Goal: Task Accomplishment & Management: Manage account settings

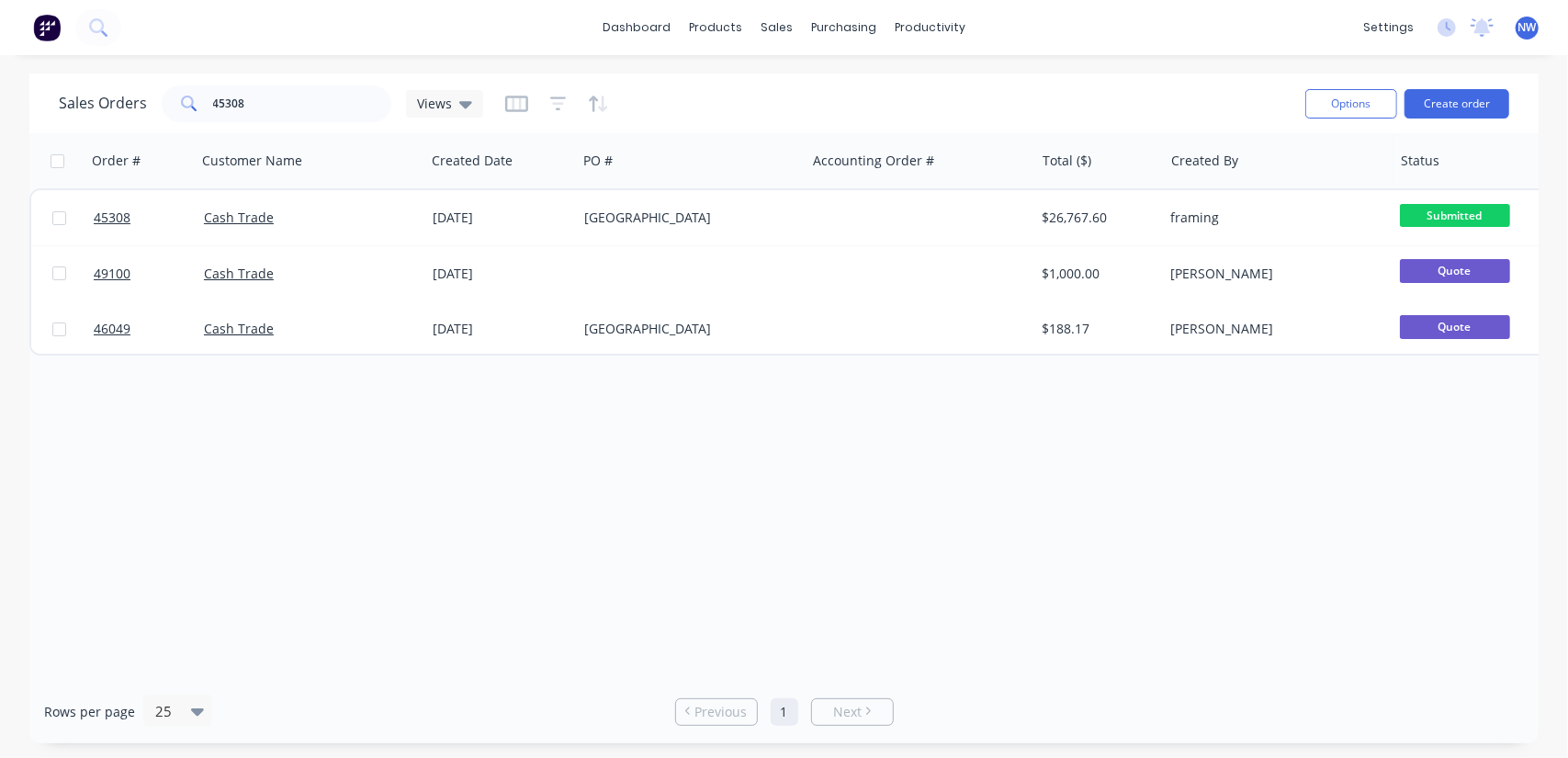
click at [1524, 24] on span "NW" at bounding box center [1528, 28] width 18 height 17
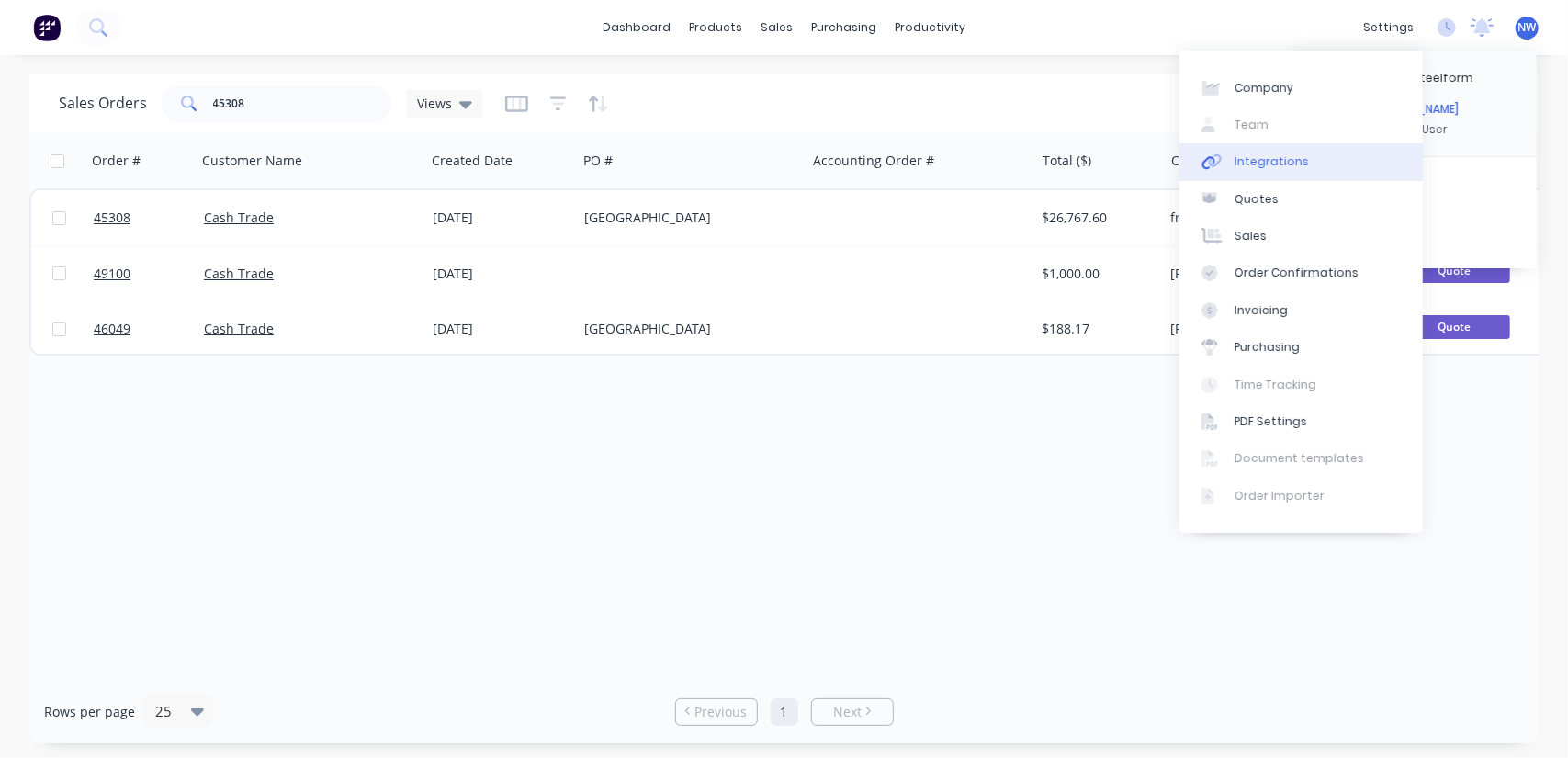
click at [1258, 160] on div "Integrations" at bounding box center [1271, 162] width 75 height 17
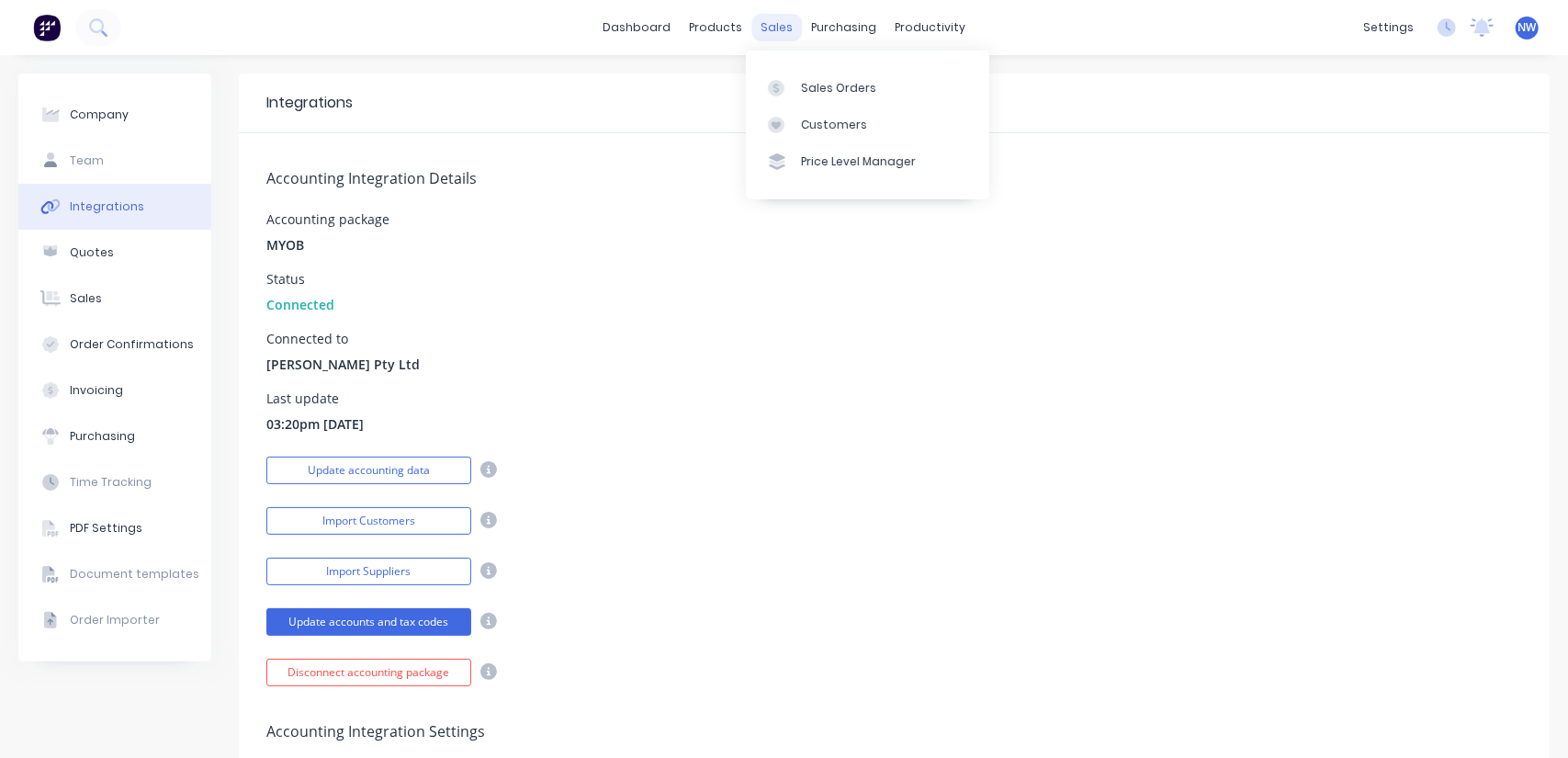
click at [751, 34] on div "sales" at bounding box center [776, 28] width 51 height 28
click at [805, 85] on div "Sales Orders" at bounding box center [839, 89] width 76 height 17
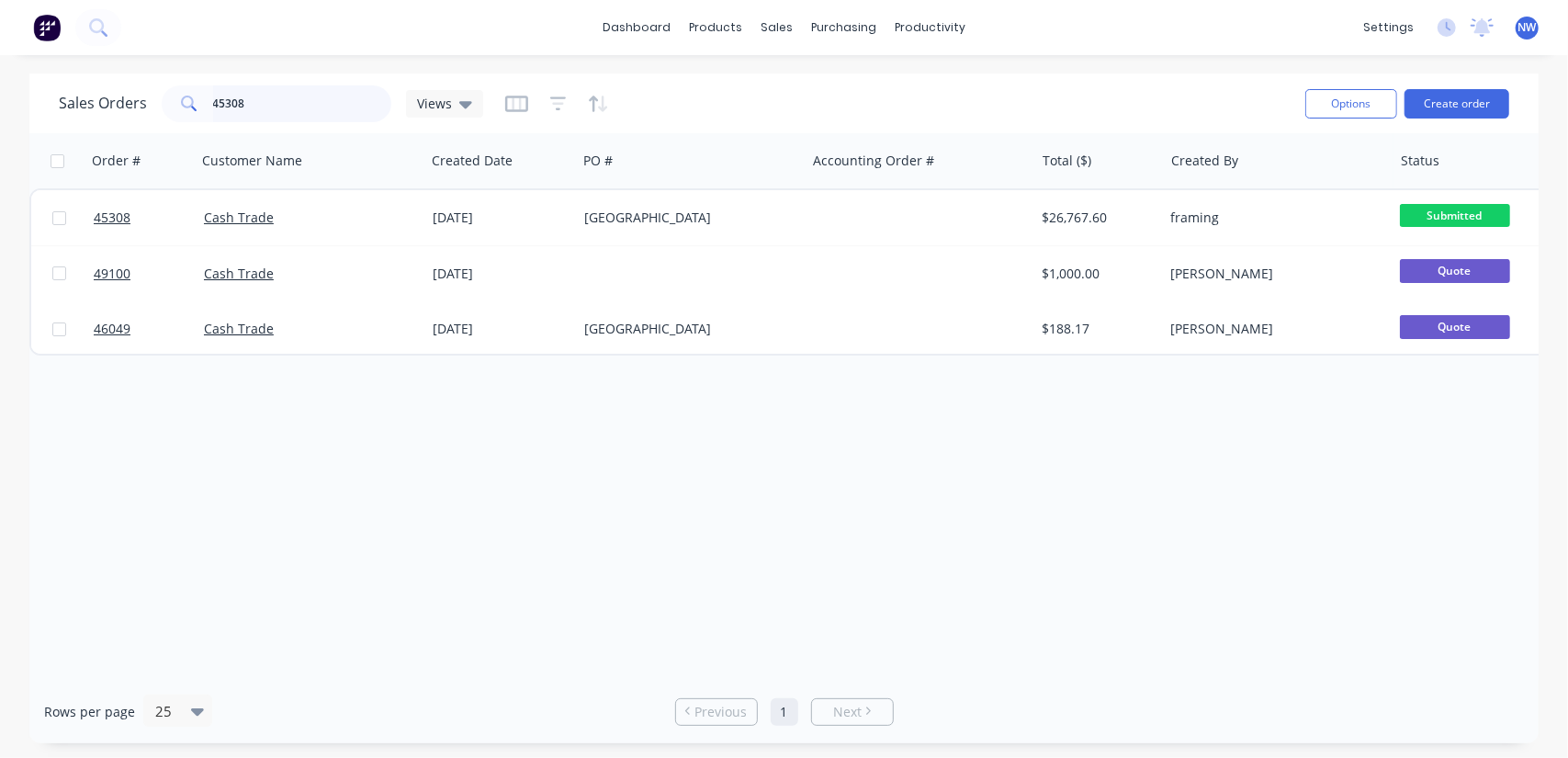
drag, startPoint x: 279, startPoint y: 105, endPoint x: 50, endPoint y: 78, distance: 230.6
click at [44, 116] on div "Sales Orders 45308 Views Options Create order" at bounding box center [784, 104] width 1510 height 60
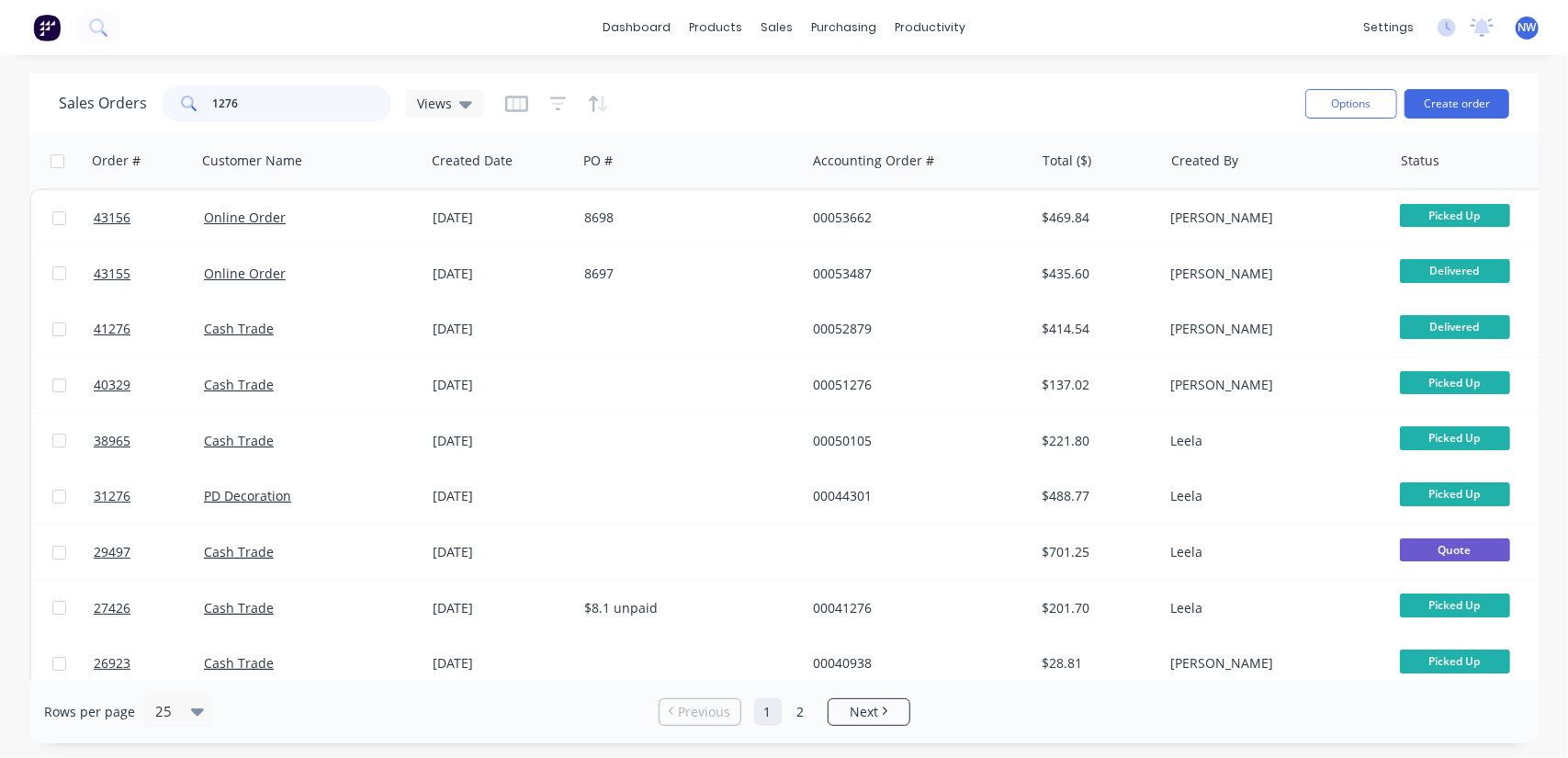
click at [307, 104] on input "1276" at bounding box center [303, 104] width 179 height 37
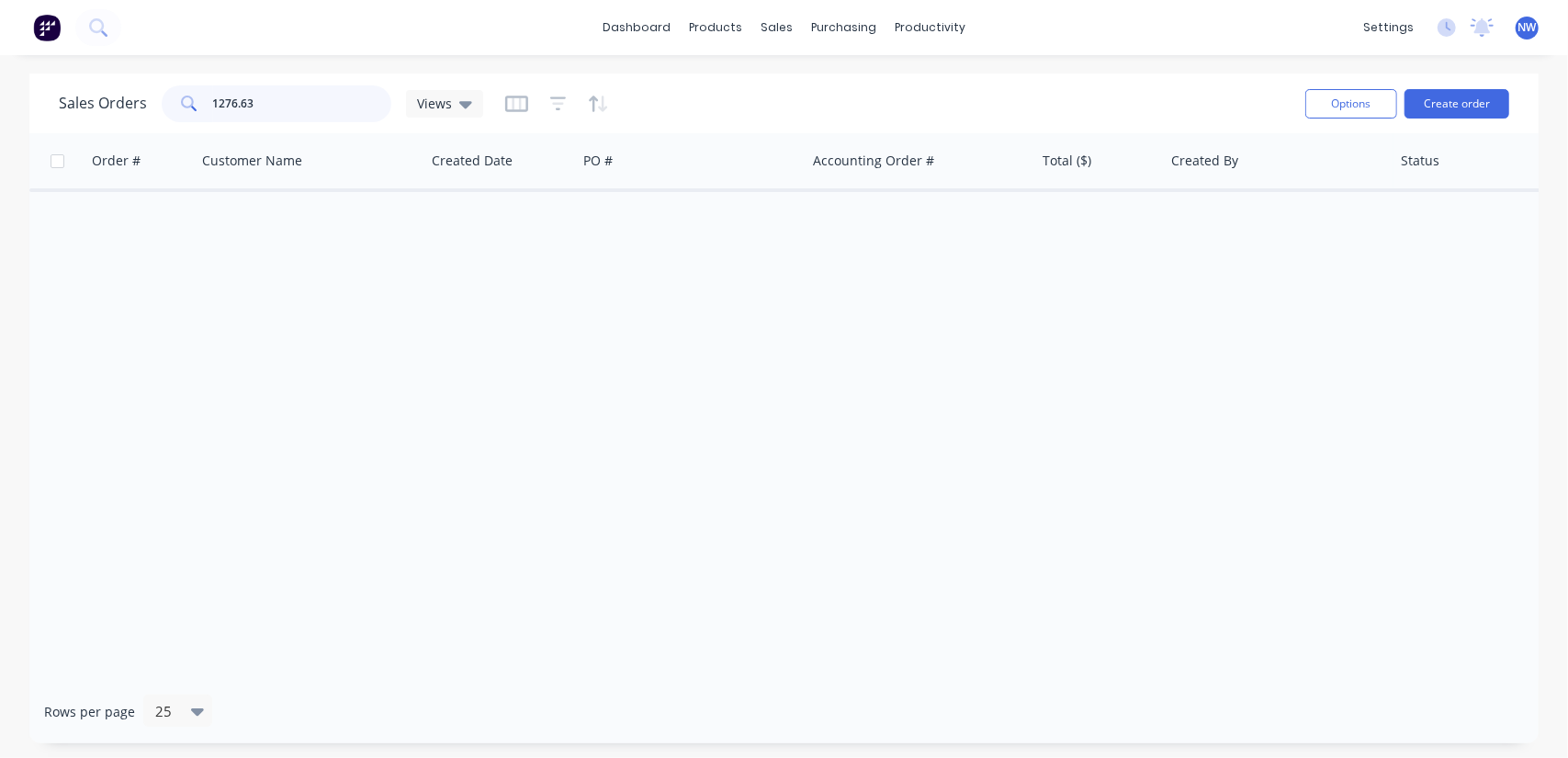
click at [267, 105] on input "1276.63" at bounding box center [303, 104] width 179 height 37
drag, startPoint x: 292, startPoint y: 107, endPoint x: 125, endPoint y: 91, distance: 167.8
click at [125, 99] on div "Sales Orders 1276.64 Views" at bounding box center [271, 104] width 424 height 37
type input "58308"
drag, startPoint x: 267, startPoint y: 96, endPoint x: 139, endPoint y: 109, distance: 128.7
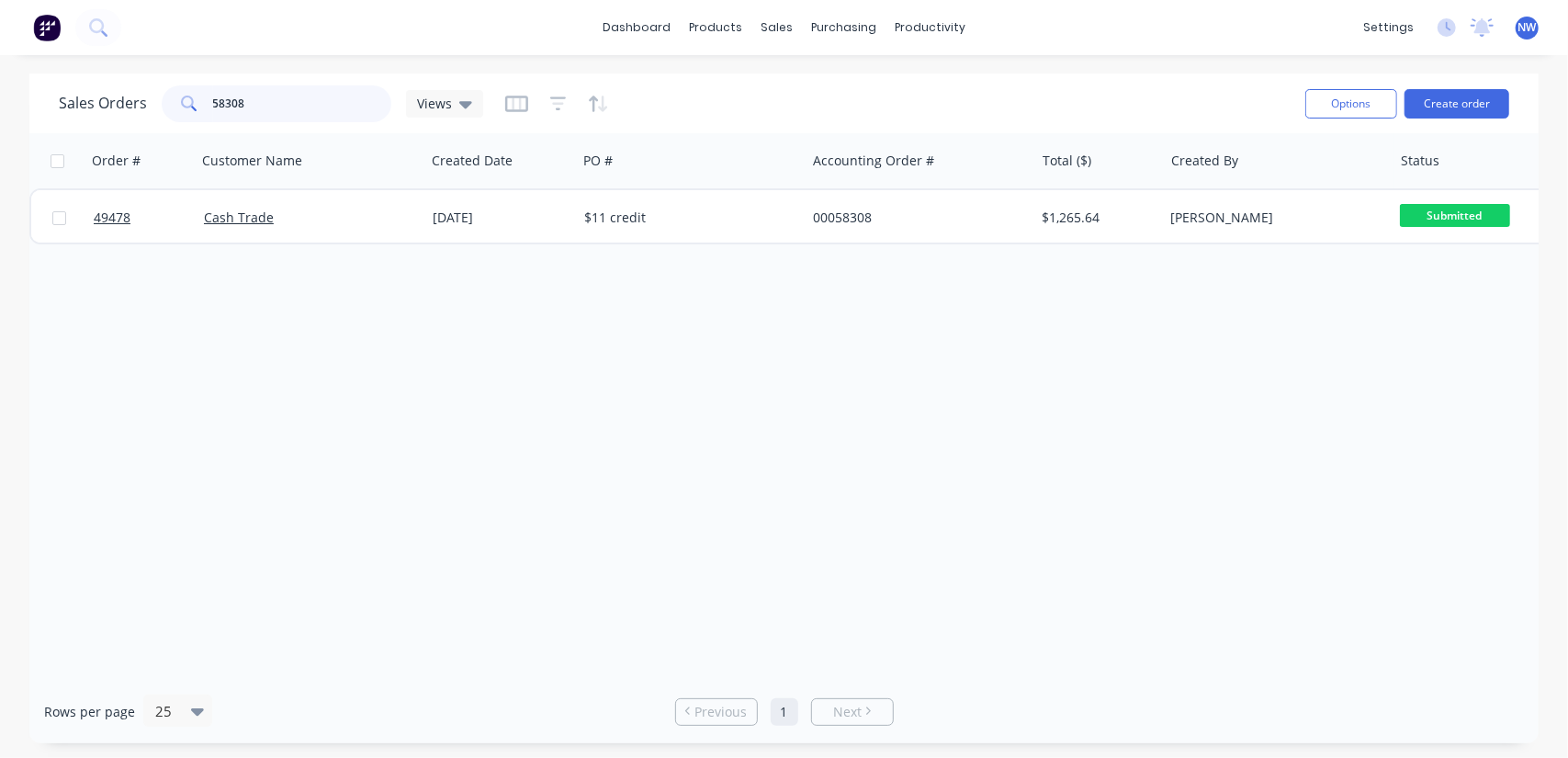
click at [139, 109] on div "Sales Orders 58308 Views" at bounding box center [271, 104] width 424 height 37
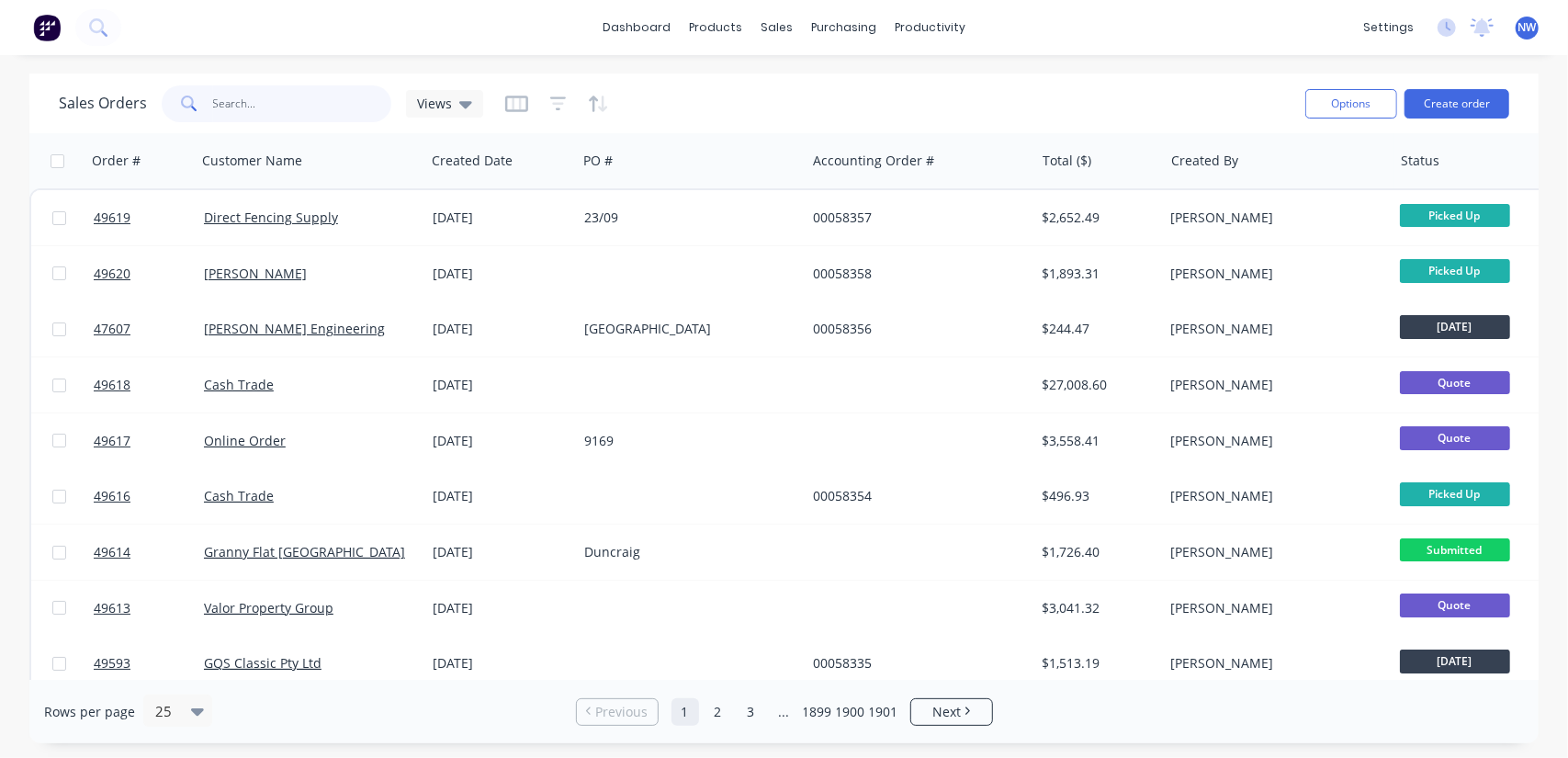
click at [253, 91] on input "text" at bounding box center [303, 104] width 179 height 37
click at [264, 91] on input "text" at bounding box center [303, 104] width 179 height 37
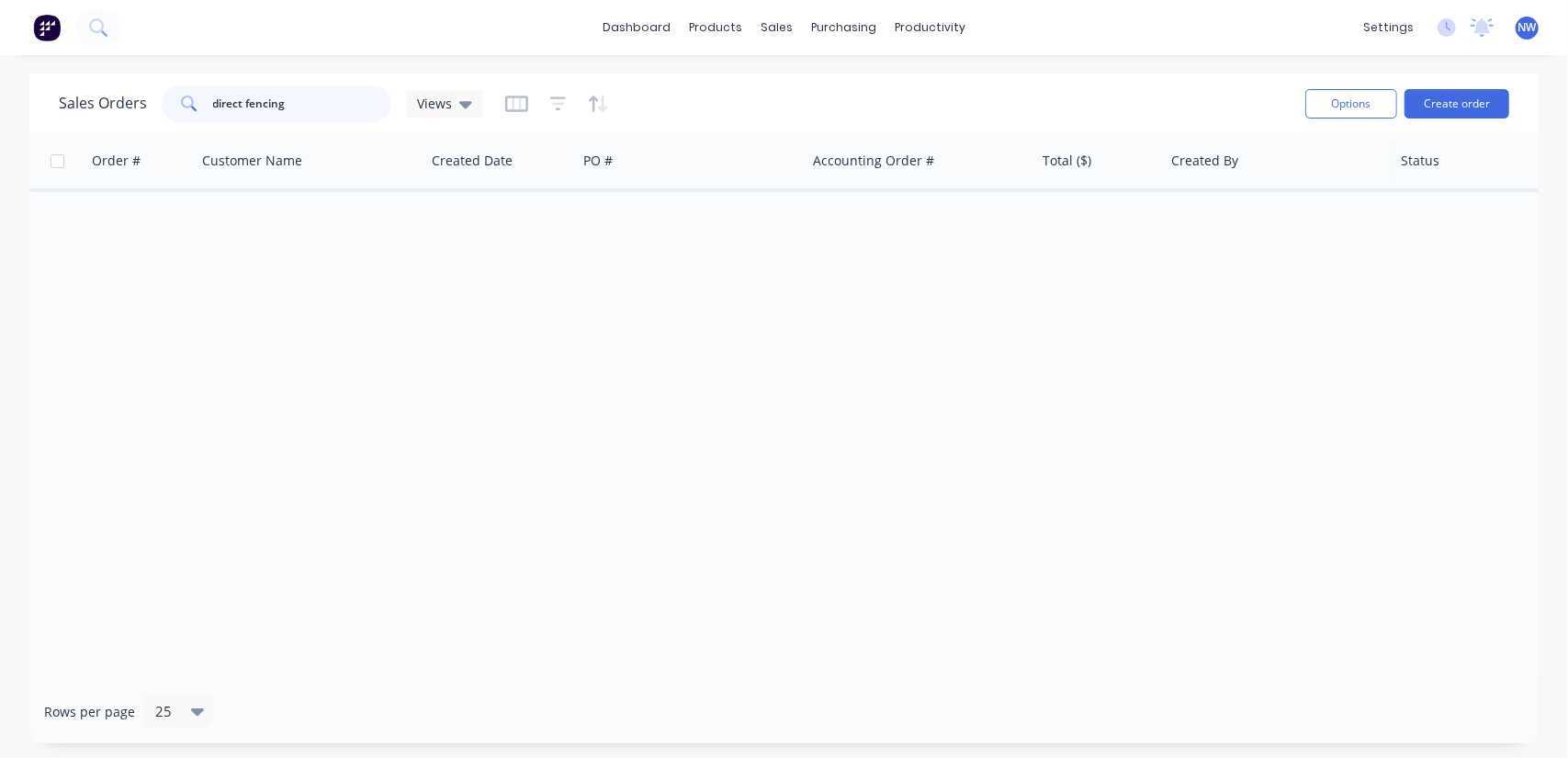
type input "direct fencing"
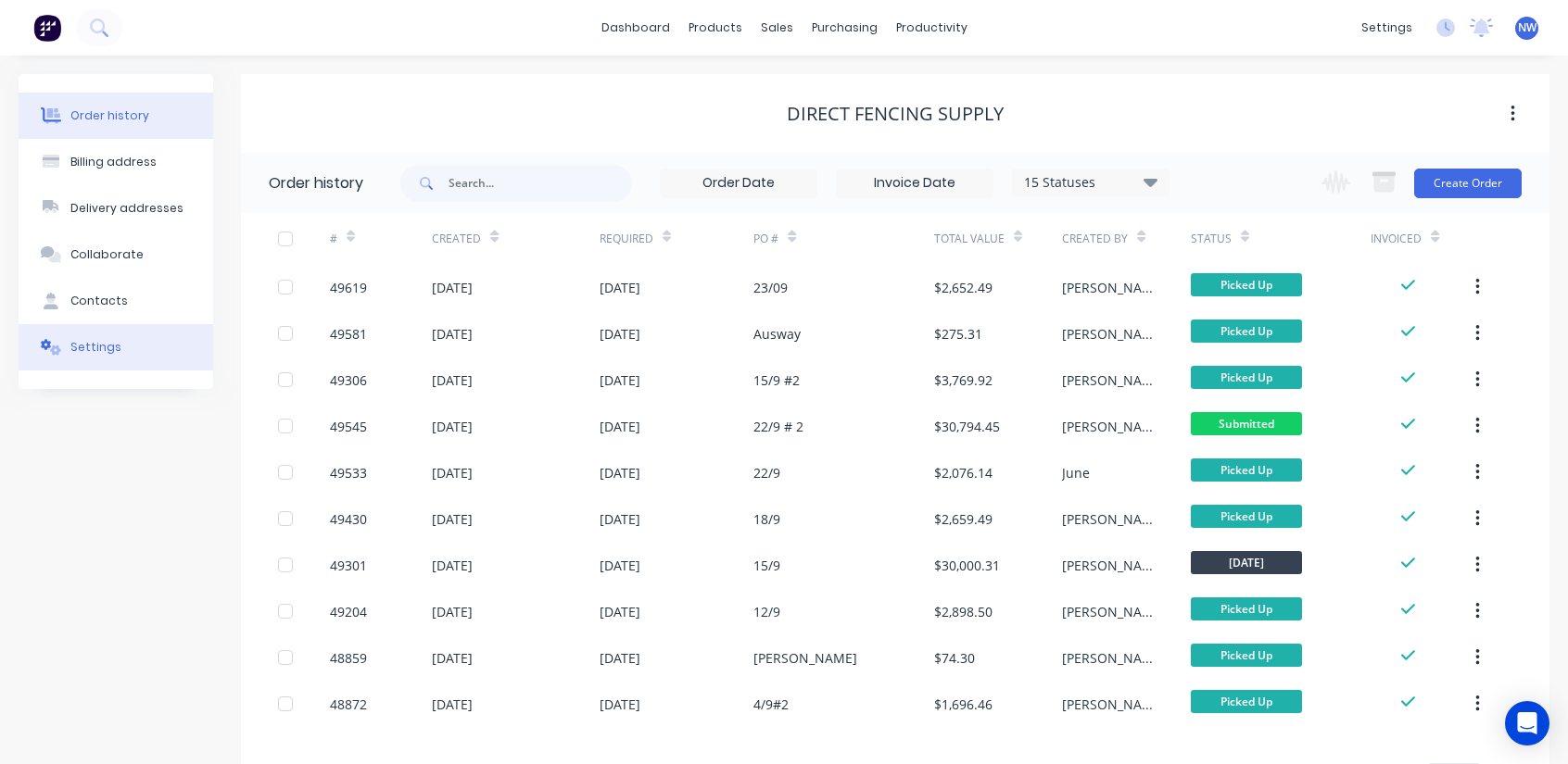
click at [98, 356] on button "Settings" at bounding box center [116, 348] width 195 height 47
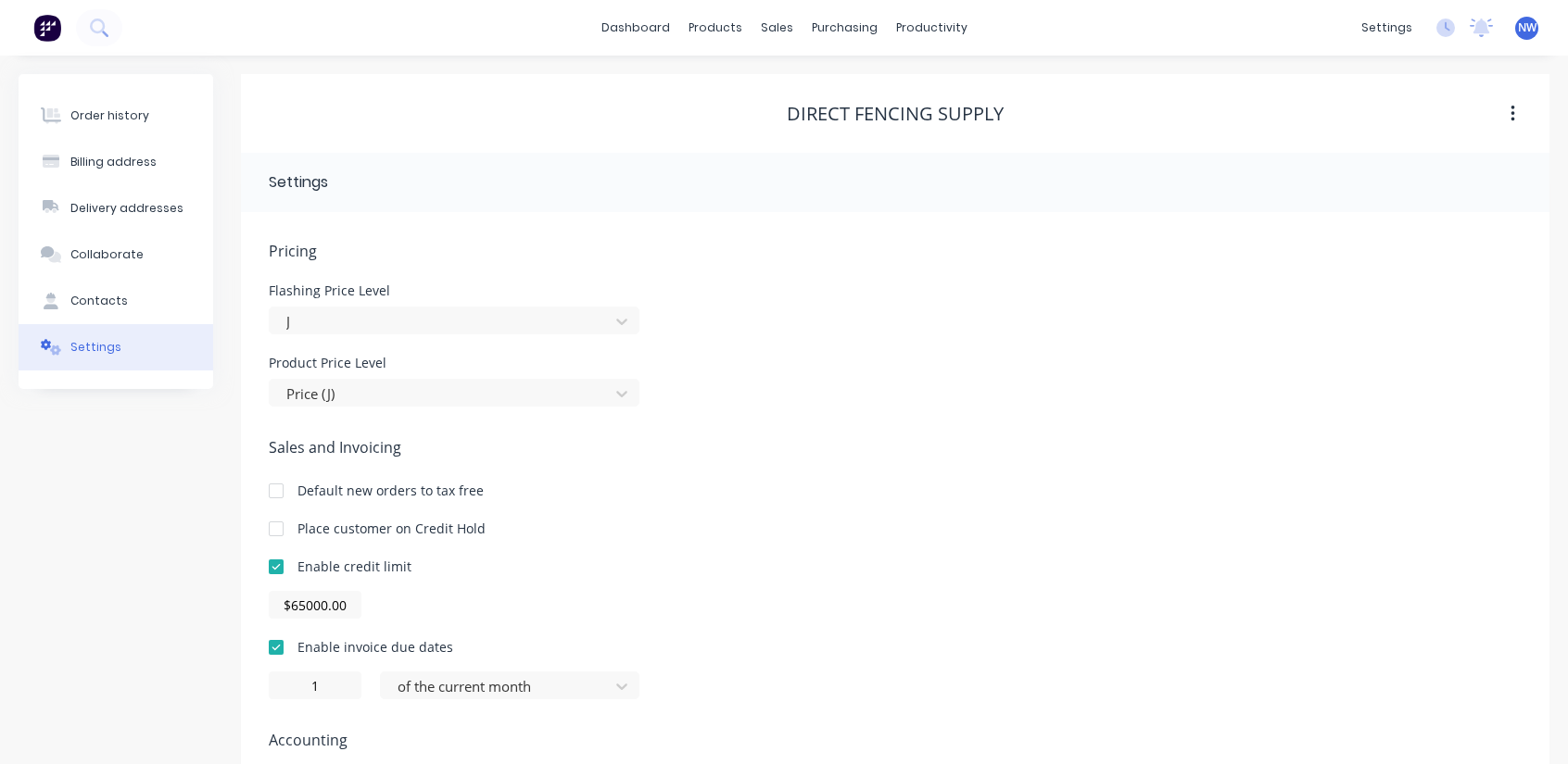
click at [282, 525] on div at bounding box center [276, 529] width 37 height 37
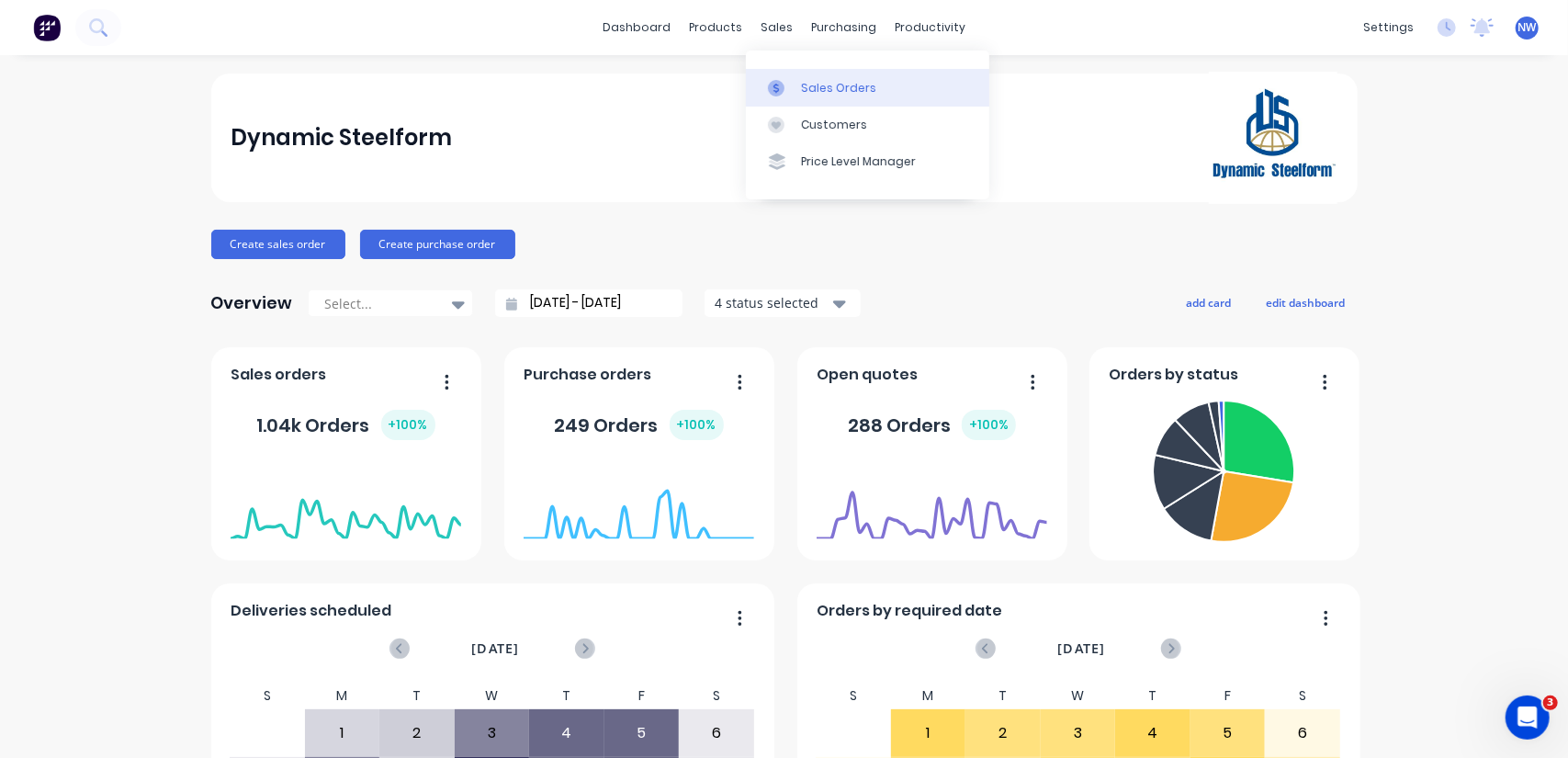
click at [817, 85] on div "Sales Orders" at bounding box center [839, 89] width 76 height 17
